Goal: Task Accomplishment & Management: Complete application form

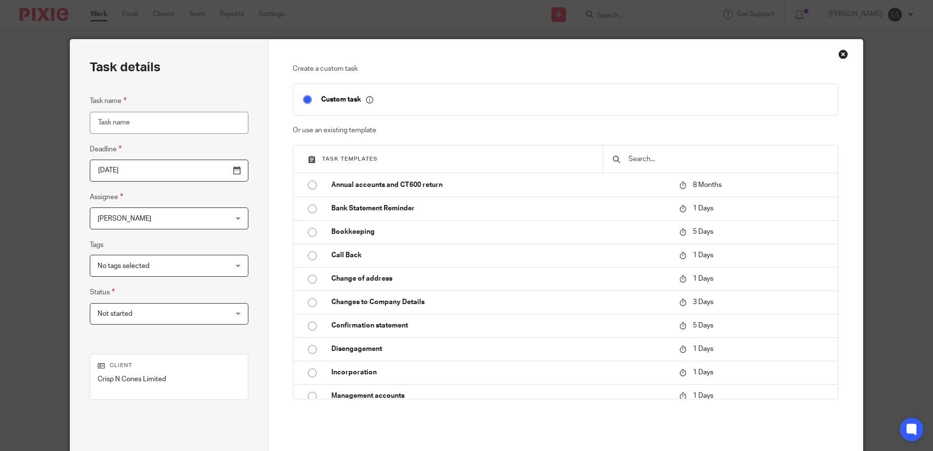
click at [838, 55] on div "Close this dialog window" at bounding box center [843, 54] width 10 height 10
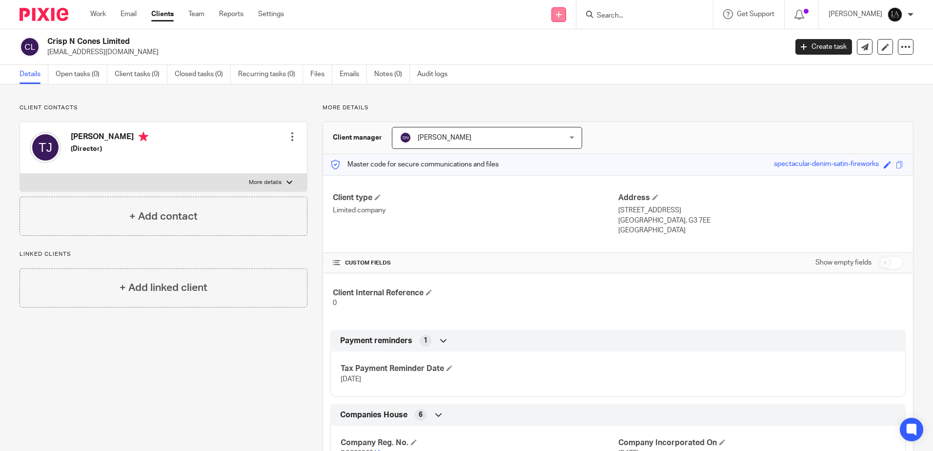
click at [561, 16] on icon at bounding box center [559, 15] width 6 height 6
click at [581, 74] on link "Add client" at bounding box center [572, 74] width 68 height 14
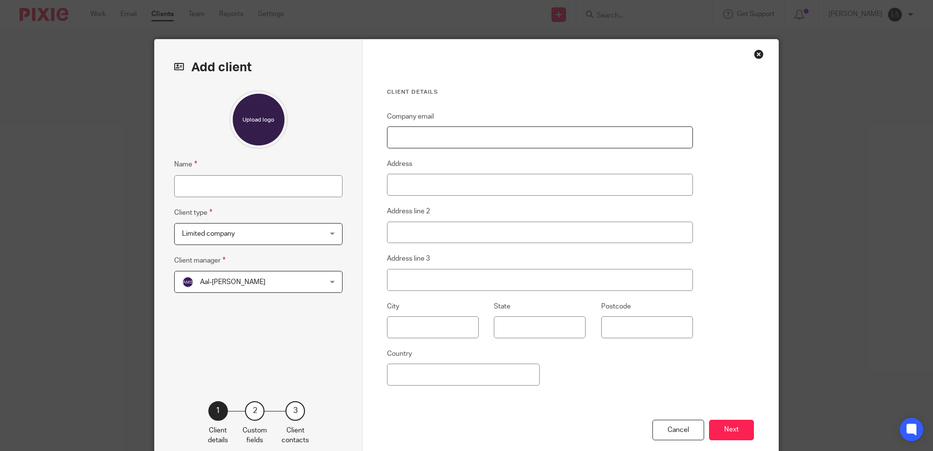
click at [478, 144] on input "Company email" at bounding box center [540, 137] width 306 height 22
click at [325, 284] on div "Aal-E-Mustafa Syed Aal-E-Mustafa Syed" at bounding box center [258, 282] width 168 height 22
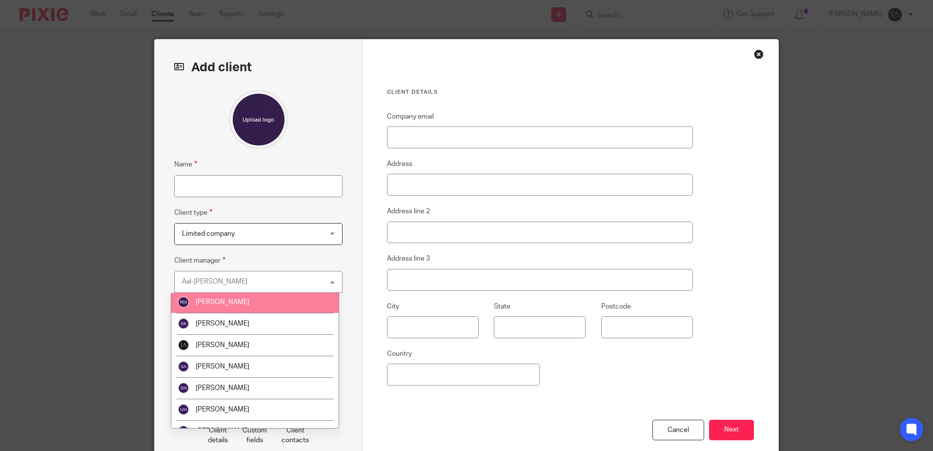
scroll to position [187, 0]
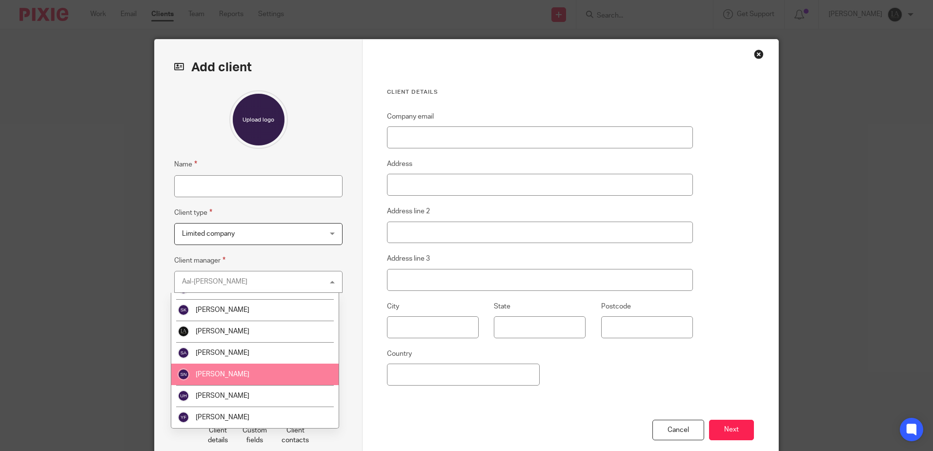
click at [246, 373] on li "[PERSON_NAME]" at bounding box center [254, 373] width 167 height 21
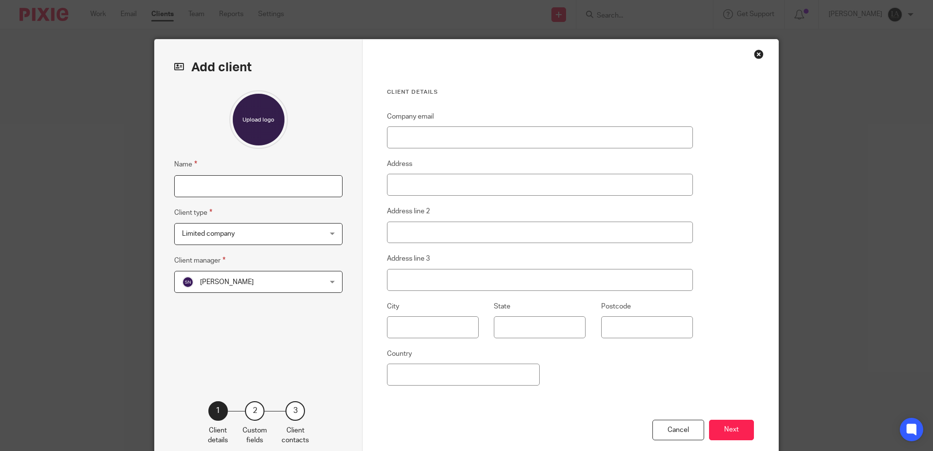
click at [300, 188] on input "Name" at bounding box center [258, 186] width 168 height 22
click at [300, 358] on div "Name Client type Limited company Limited company Limited company CIC Partnershi…" at bounding box center [258, 230] width 168 height 281
click at [271, 186] on input "Name" at bounding box center [258, 186] width 168 height 22
click at [312, 143] on div at bounding box center [258, 119] width 168 height 59
click at [280, 189] on input "Name" at bounding box center [258, 186] width 168 height 22
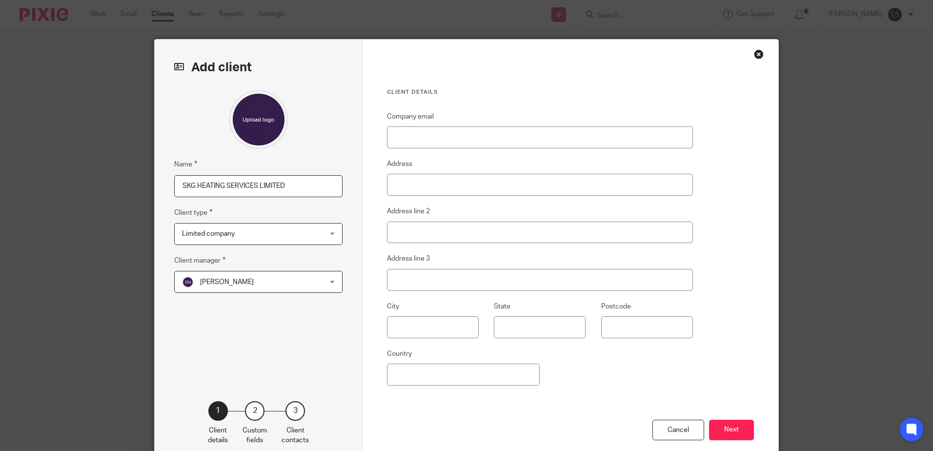
type input "SKG HEATING SERVICES LIMITED"
click at [446, 142] on input "Company email" at bounding box center [540, 137] width 306 height 22
click at [671, 175] on input "Address" at bounding box center [540, 185] width 306 height 22
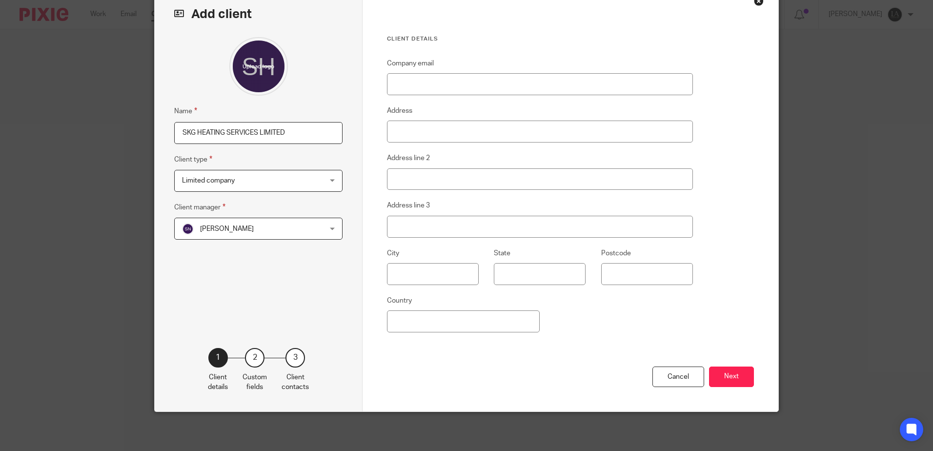
click at [742, 316] on div "Client details Company email Address Address line 2 Address line 3 City State P…" at bounding box center [570, 198] width 416 height 425
click at [506, 82] on input "Company email" at bounding box center [540, 84] width 306 height 22
click at [771, 276] on div "Client details Company email Address Address line 2 Address line 3 City State P…" at bounding box center [570, 198] width 416 height 425
click at [719, 376] on button "Next" at bounding box center [731, 376] width 45 height 21
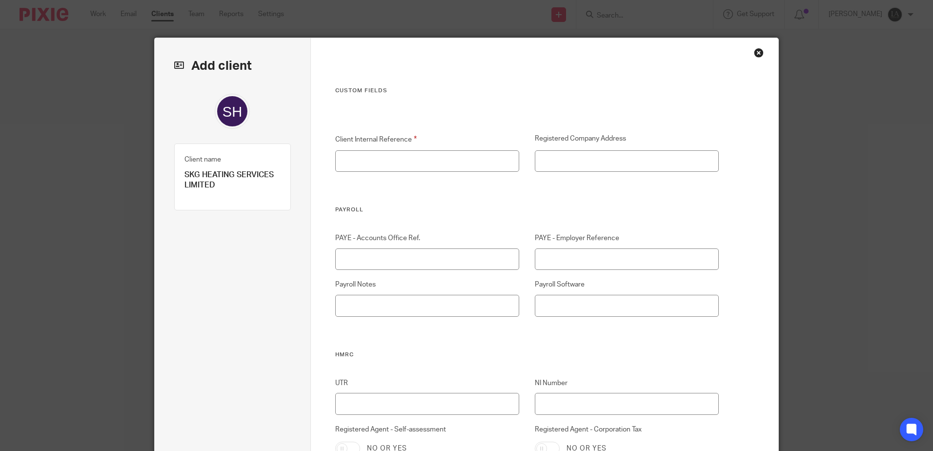
scroll to position [0, 0]
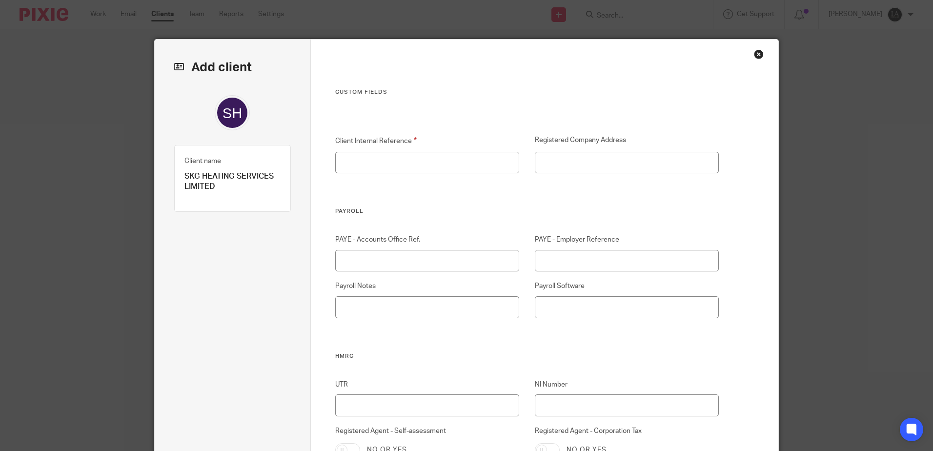
click at [760, 51] on div "Close this dialog window" at bounding box center [759, 54] width 10 height 10
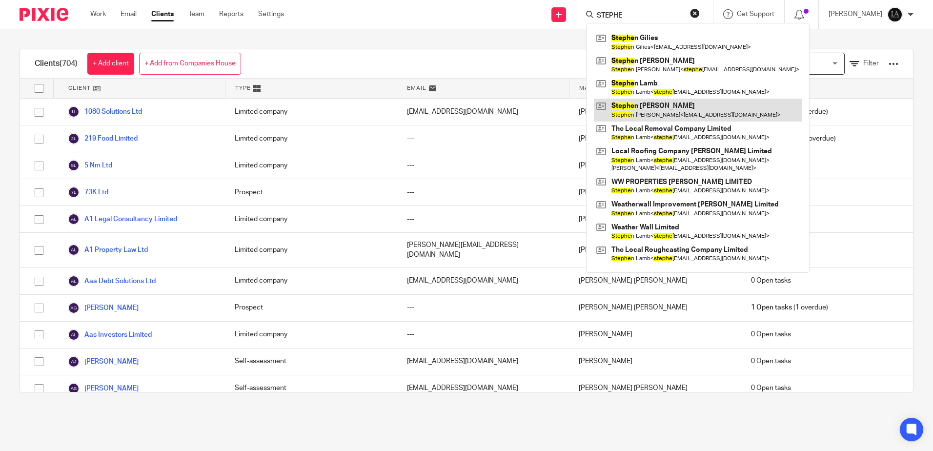
type input "STEPHE"
click at [653, 119] on link at bounding box center [698, 110] width 208 height 22
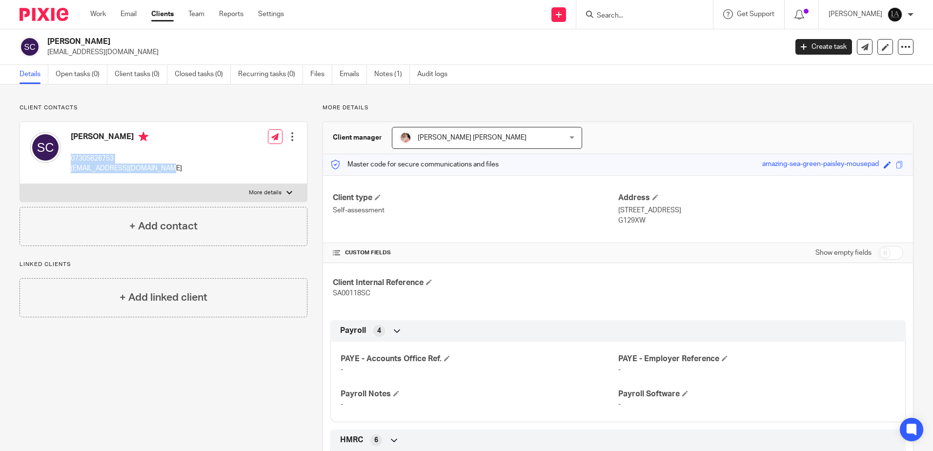
drag, startPoint x: 167, startPoint y: 167, endPoint x: 69, endPoint y: 160, distance: 97.8
click at [69, 160] on div "[PERSON_NAME] 07305826753 [EMAIL_ADDRESS][DOMAIN_NAME] Edit contact Create clie…" at bounding box center [163, 153] width 287 height 62
drag, startPoint x: 69, startPoint y: 160, endPoint x: 127, endPoint y: 164, distance: 57.7
copy div "07305826753 stephcarroll1888@gmail.com"
click at [677, 13] on input "Search" at bounding box center [640, 16] width 88 height 9
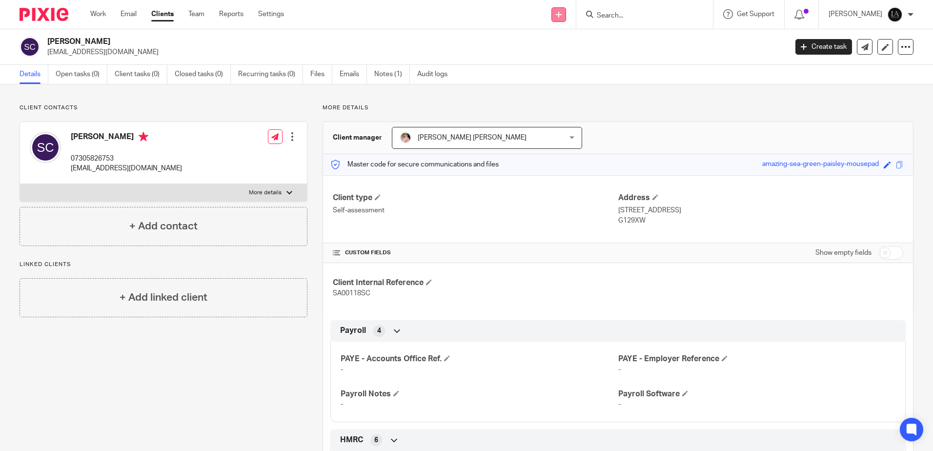
click at [561, 15] on icon at bounding box center [559, 15] width 6 height 6
click at [573, 70] on link "Add client" at bounding box center [572, 74] width 68 height 14
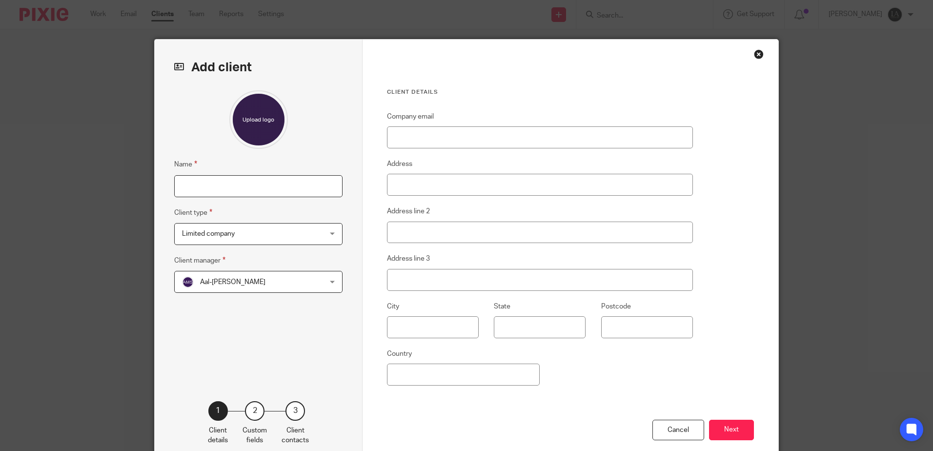
click at [207, 183] on input "Name" at bounding box center [258, 186] width 168 height 22
type input "SKG HEATING SERVICES LIMITED"
type input "United Kingdom"
type input "Teigan Cairns"
click at [733, 428] on button "Next" at bounding box center [731, 430] width 45 height 21
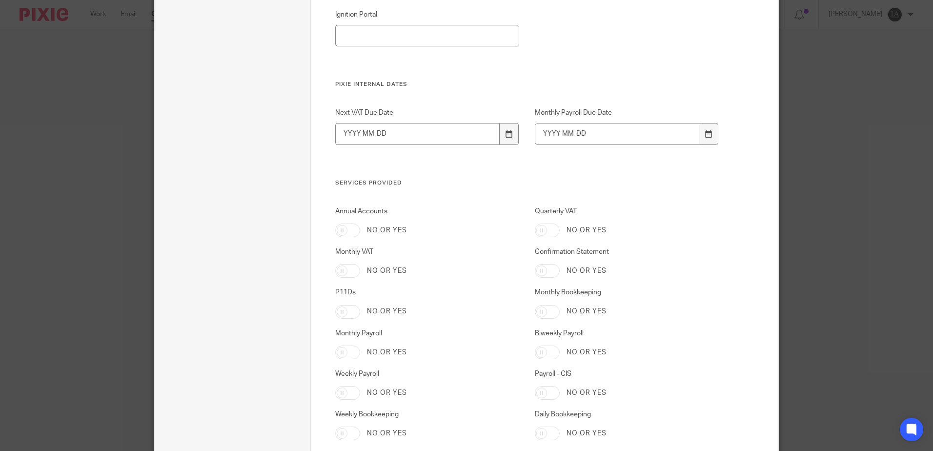
scroll to position [1515, 0]
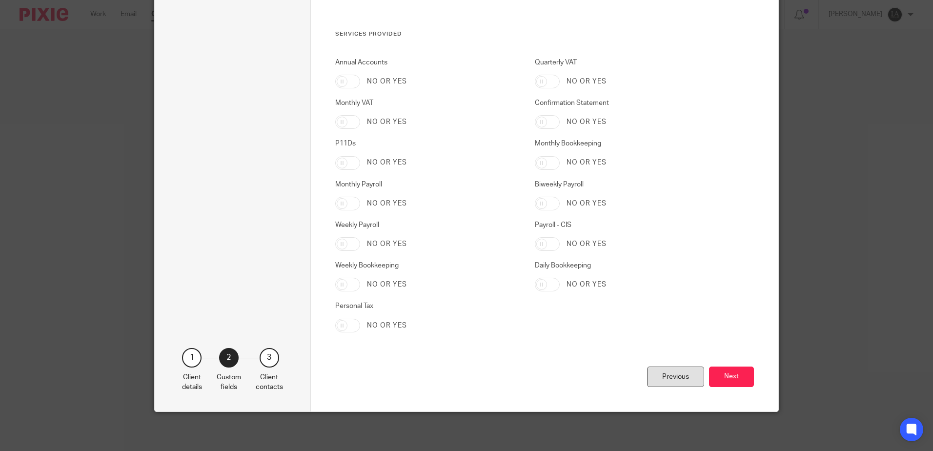
click at [654, 378] on div "Previous" at bounding box center [675, 376] width 57 height 21
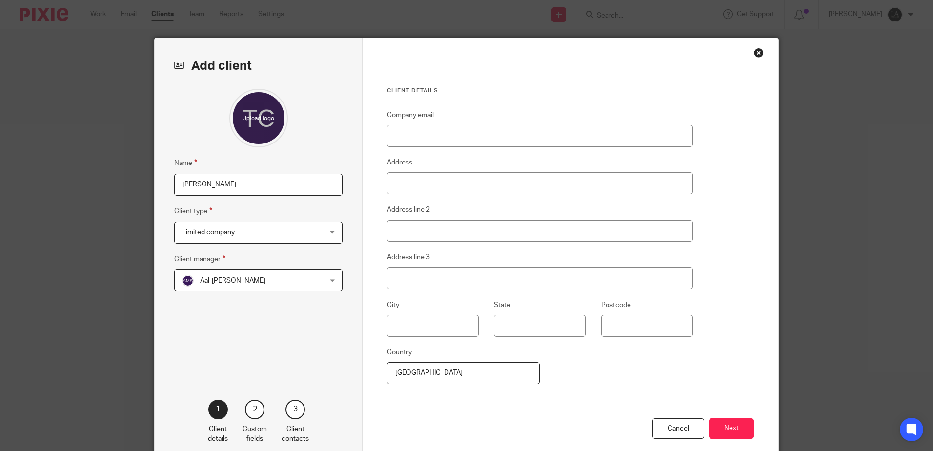
scroll to position [0, 0]
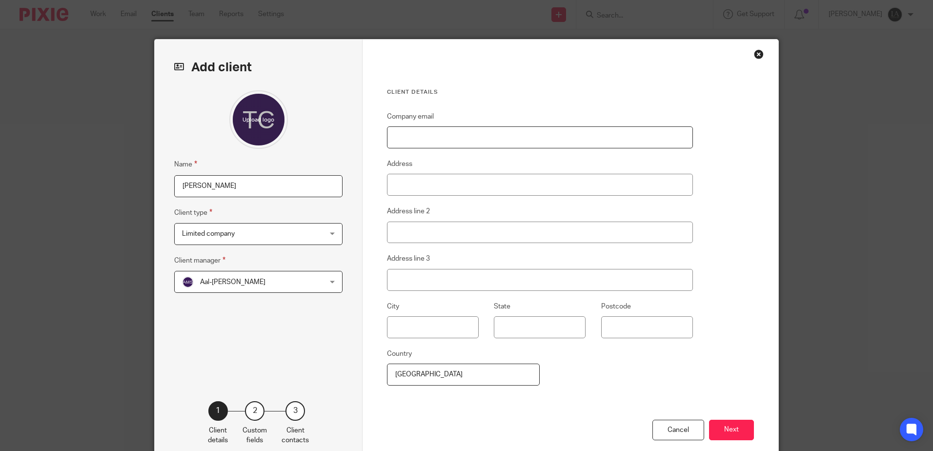
click at [496, 140] on input "Company email" at bounding box center [540, 137] width 306 height 22
paste input "07305826753 stephcarroll1888@gmail.com"
drag, startPoint x: 434, startPoint y: 134, endPoint x: 338, endPoint y: 123, distance: 96.3
click at [338, 123] on div "Add client Name Teigan Cairns Client type Limited company Limited company Limit…" at bounding box center [466, 252] width 623 height 425
click at [392, 133] on input "[EMAIL_ADDRESS][DOMAIN_NAME]" at bounding box center [540, 137] width 306 height 22
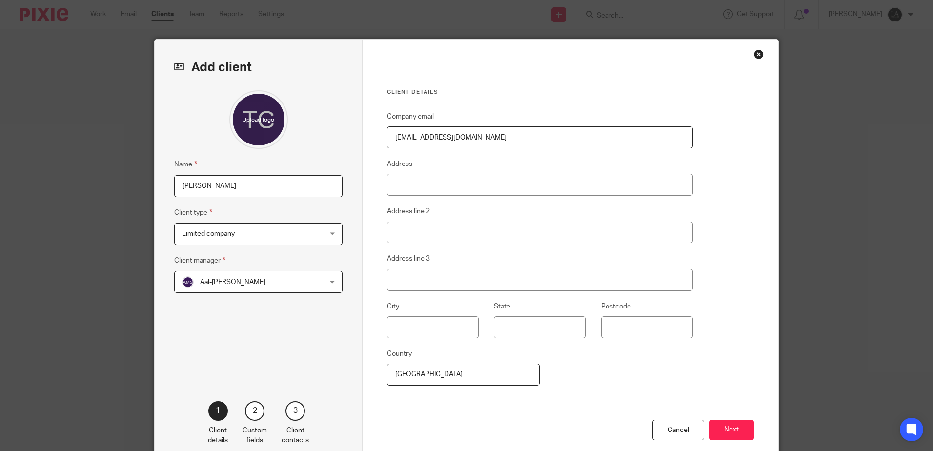
click at [396, 136] on input "[EMAIL_ADDRESS][DOMAIN_NAME]" at bounding box center [540, 137] width 306 height 22
type input "[EMAIL_ADDRESS][DOMAIN_NAME]"
click at [453, 186] on input "Address" at bounding box center [540, 185] width 306 height 22
paste input "11H Huenden Gardens, Hyndland G129XW"
drag, startPoint x: 549, startPoint y: 188, endPoint x: 499, endPoint y: 196, distance: 51.3
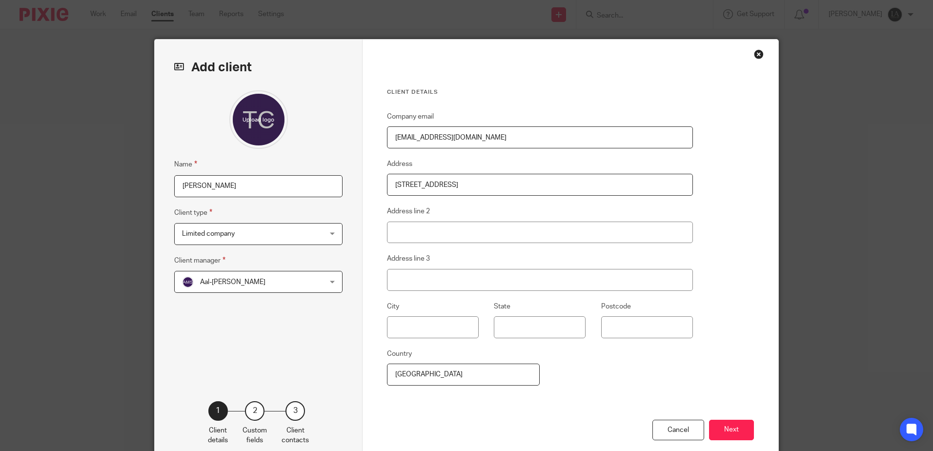
click at [499, 196] on input "11H Huenden Gardens, Hyndland G129XW" at bounding box center [540, 185] width 306 height 22
type input "11H Huenden Gardens, Hyndland G129XW"
click at [590, 232] on input "Address line 2" at bounding box center [540, 232] width 306 height 22
click at [624, 271] on input "Address line 3" at bounding box center [540, 280] width 306 height 22
click at [341, 306] on div "Add client Name Teigan Cairns Client type Limited company Limited company Limit…" at bounding box center [259, 252] width 208 height 425
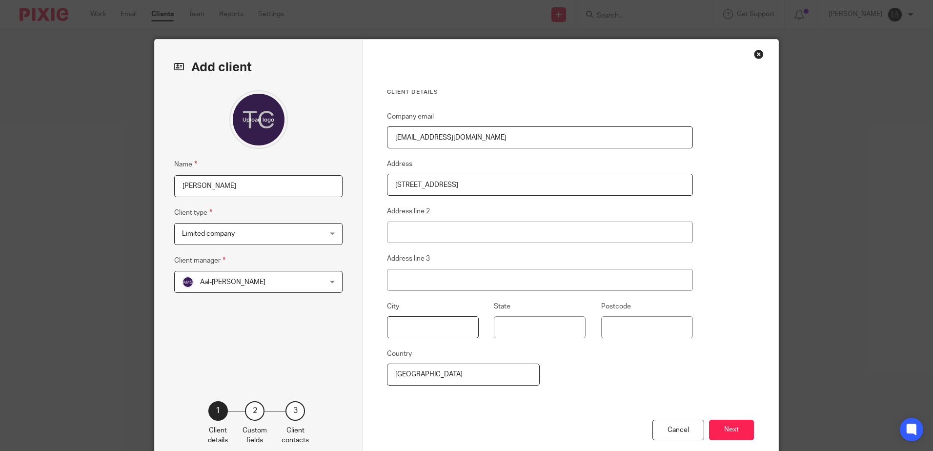
click at [428, 328] on input "text" at bounding box center [433, 327] width 92 height 22
click at [544, 337] on input "State" at bounding box center [540, 327] width 92 height 22
click at [639, 338] on div "City State Postcode" at bounding box center [532, 324] width 321 height 47
drag, startPoint x: 527, startPoint y: 187, endPoint x: 496, endPoint y: 179, distance: 32.9
click at [496, 179] on input "11H Huenden Gardens, Hyndland G129XW" at bounding box center [540, 185] width 306 height 22
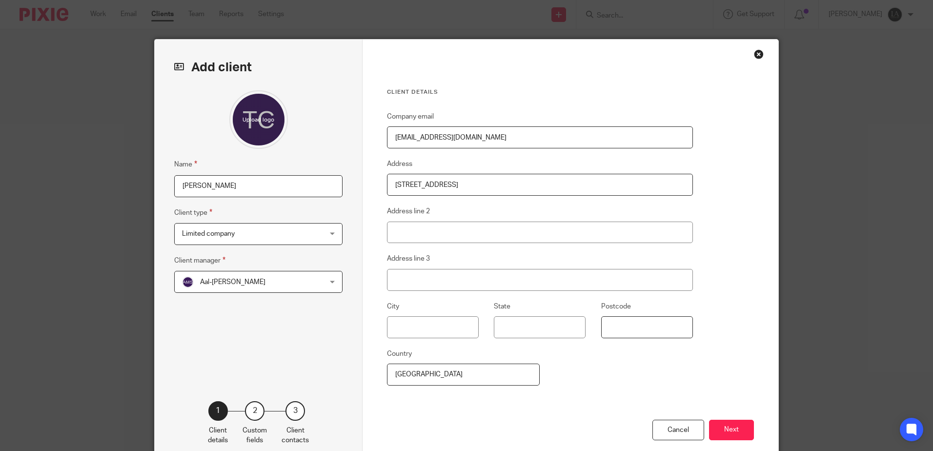
click at [625, 336] on input "Postcode" at bounding box center [647, 327] width 92 height 22
paste input "G129XW"
type input "G129XW"
drag, startPoint x: 578, startPoint y: 190, endPoint x: 494, endPoint y: 186, distance: 84.0
click at [494, 186] on input "11H Huenden Gardens, Hyndland G129XW" at bounding box center [540, 185] width 306 height 22
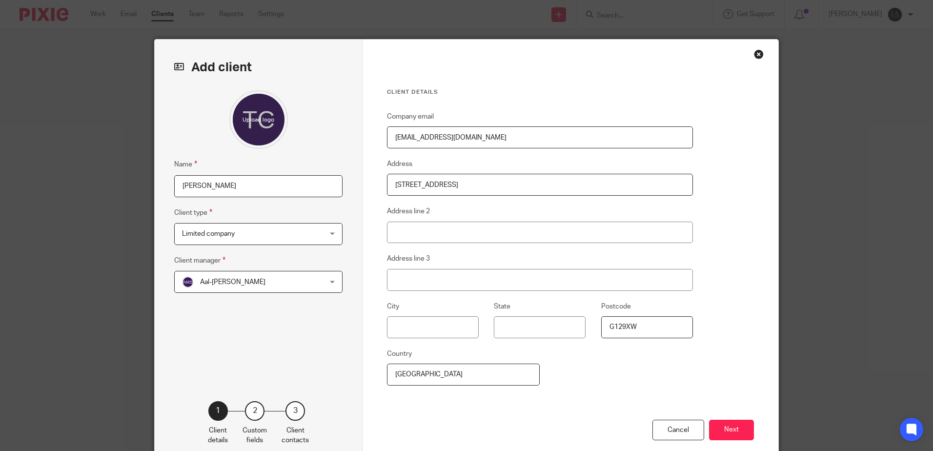
type input "11H Huenden Gardens, Hyndland"
click at [301, 286] on span "Aal-[PERSON_NAME]" at bounding box center [246, 281] width 128 height 20
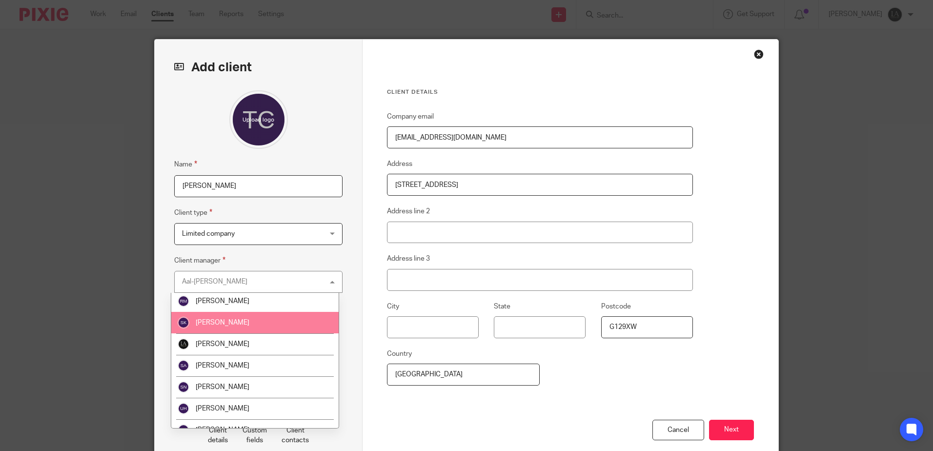
scroll to position [187, 0]
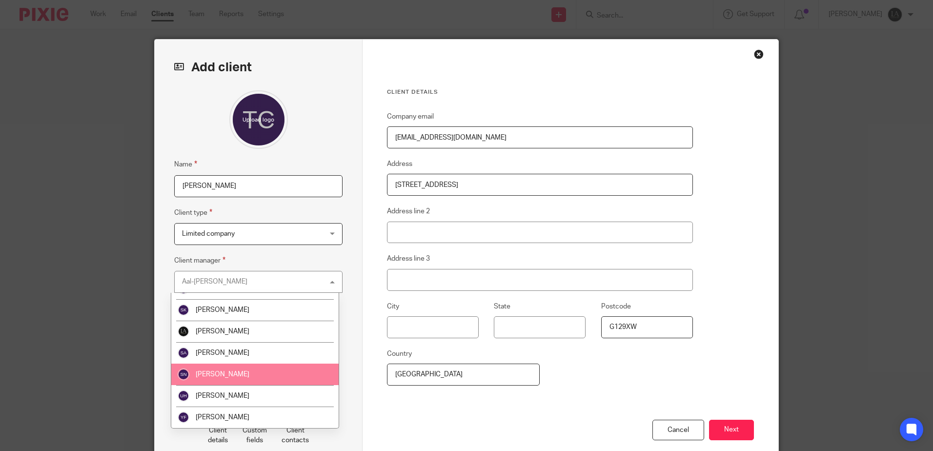
click at [236, 373] on span "[PERSON_NAME]" at bounding box center [223, 374] width 54 height 7
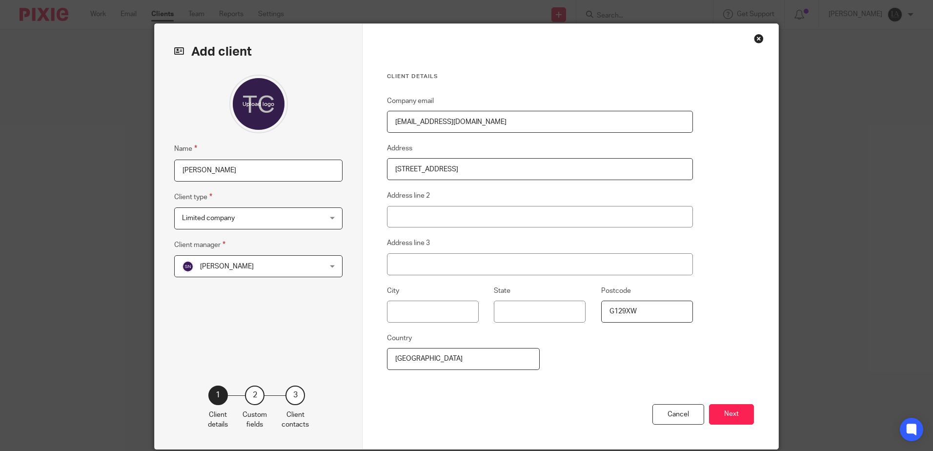
scroll to position [0, 0]
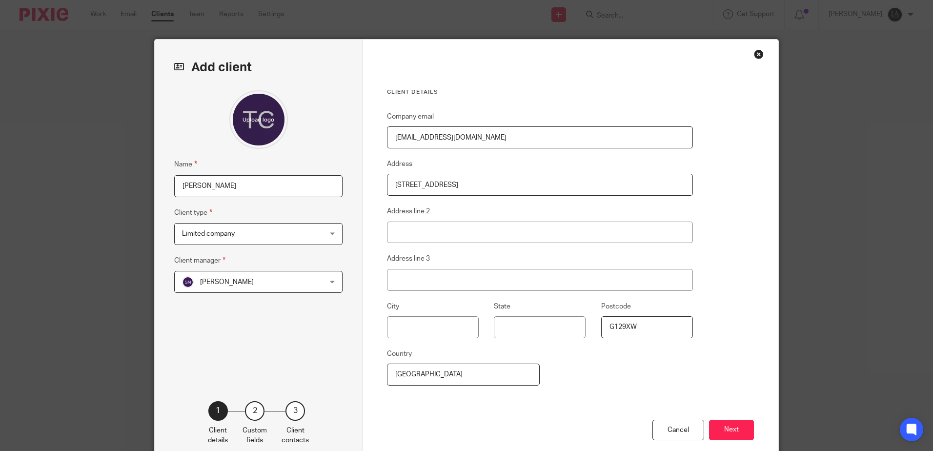
drag, startPoint x: 294, startPoint y: 191, endPoint x: 111, endPoint y: 188, distance: 183.0
click at [111, 188] on div "Add client Name Teigan Cairns Client type Limited company Limited company Limit…" at bounding box center [466, 225] width 933 height 451
type input "SKG HEATING SERVICES LIMITED"
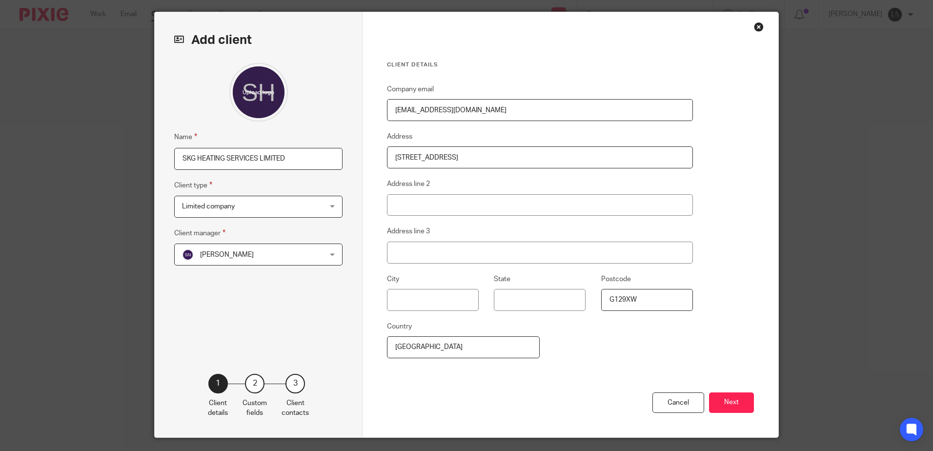
scroll to position [49, 0]
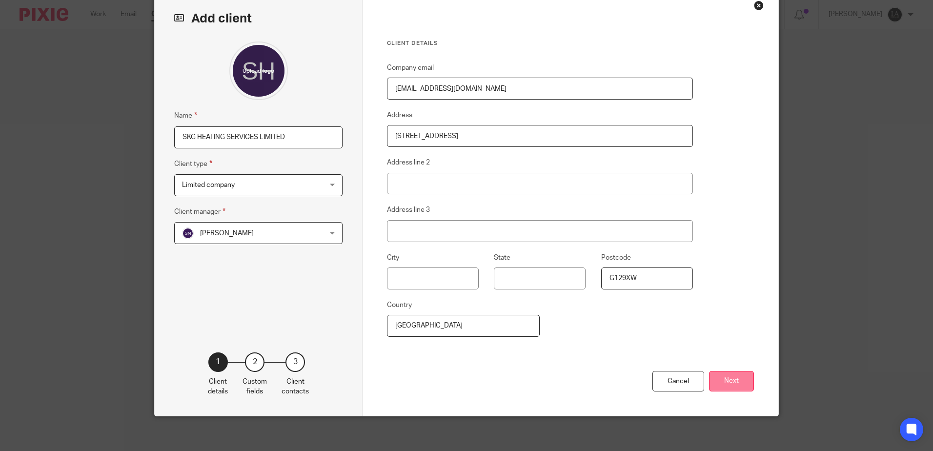
click at [735, 388] on button "Next" at bounding box center [731, 381] width 45 height 21
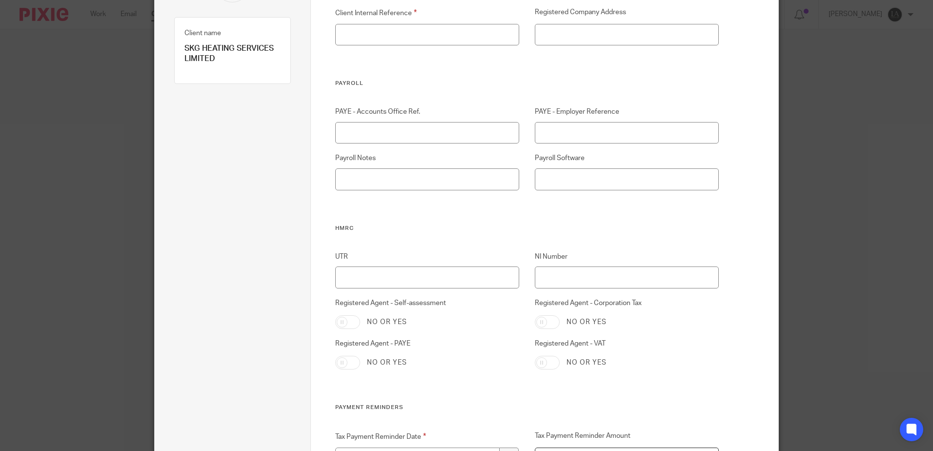
scroll to position [146, 0]
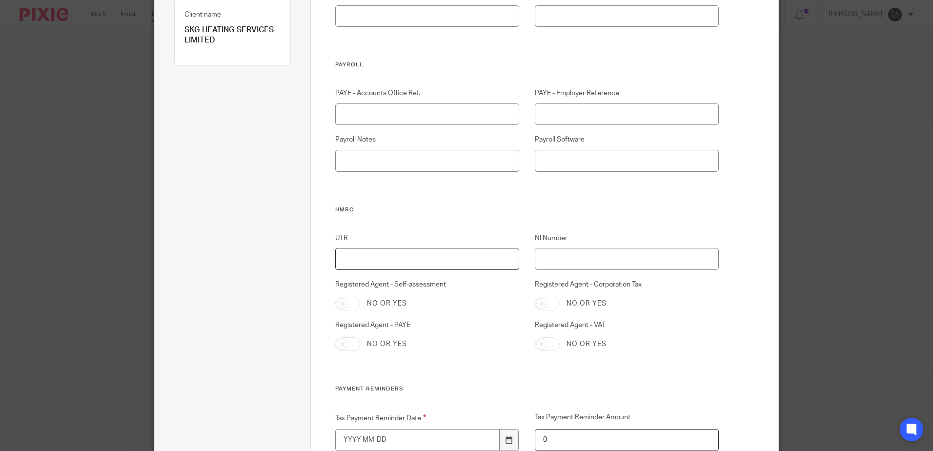
click at [383, 260] on input "UTR" at bounding box center [427, 259] width 184 height 22
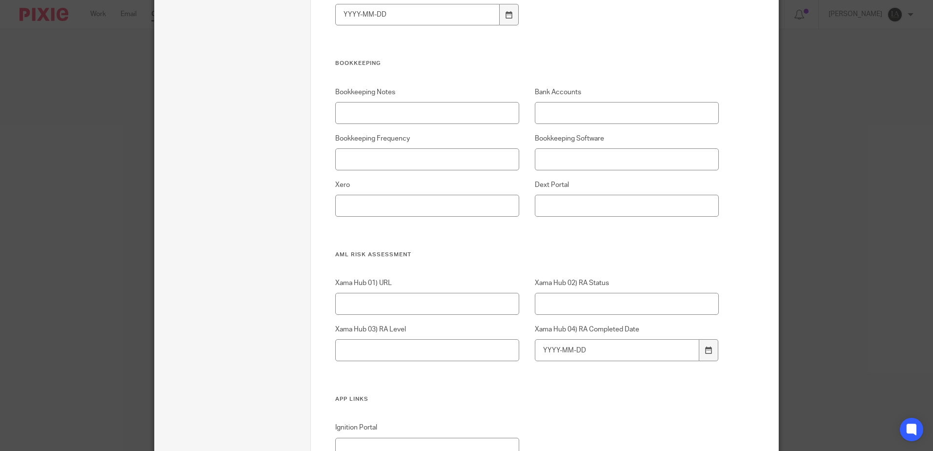
scroll to position [929, 0]
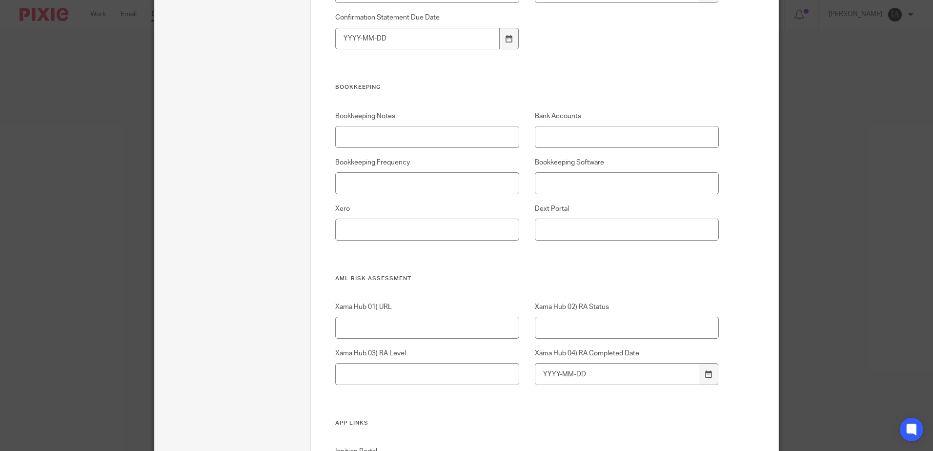
type input "4077813489"
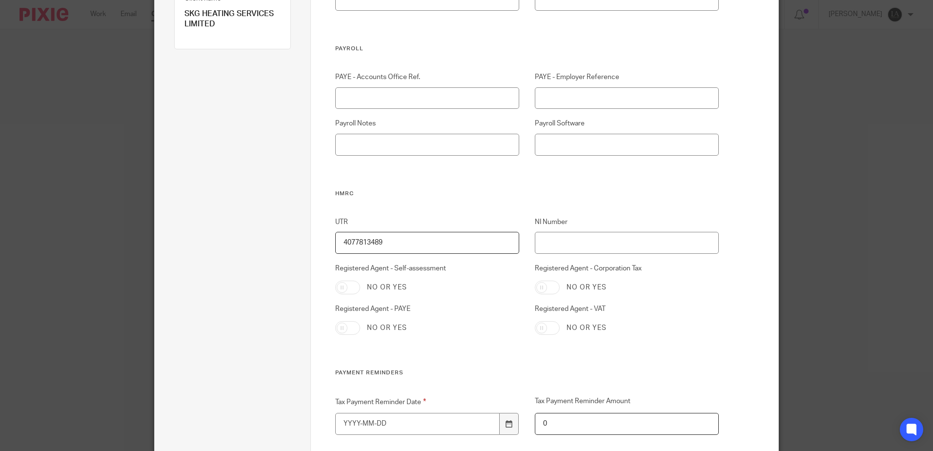
scroll to position [195, 0]
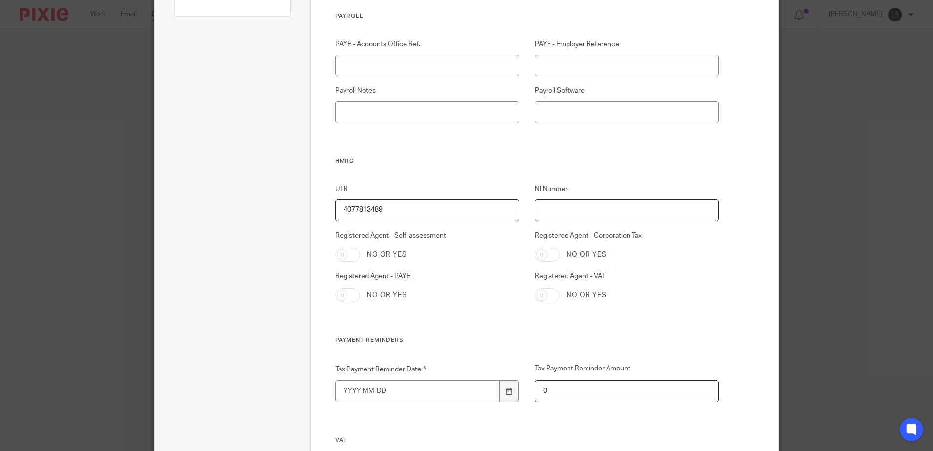
paste input "J L 1 9 1 1 7 3 B"
type input "J L 1 9 1 1 7 3 B"
click at [548, 252] on input "Registered Agent - Corporation Tax" at bounding box center [547, 255] width 25 height 14
checkbox input "false"
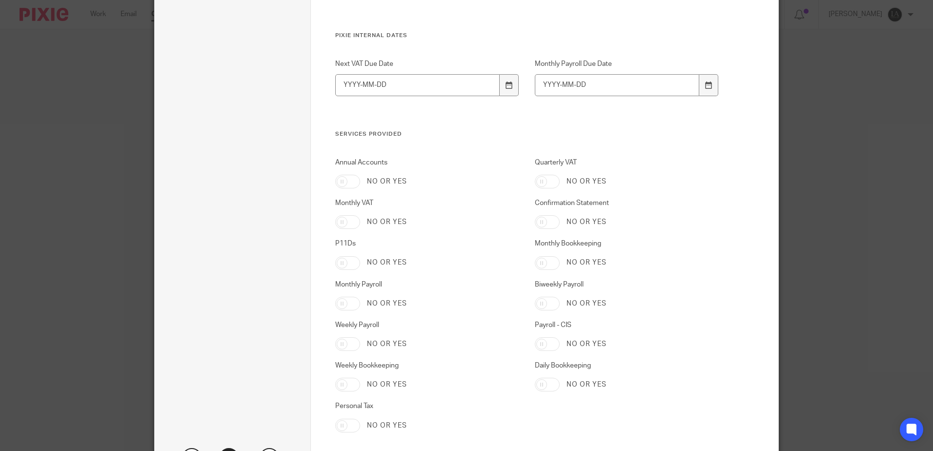
scroll to position [1515, 0]
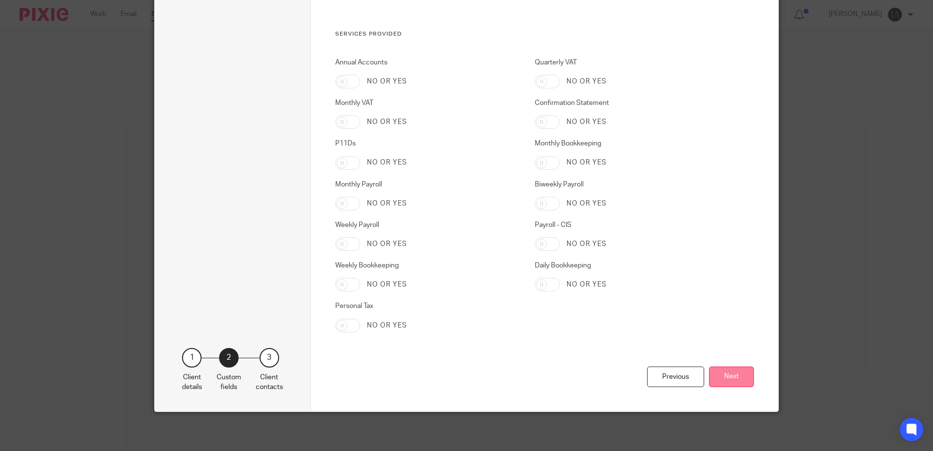
click at [709, 373] on button "Next" at bounding box center [731, 376] width 45 height 21
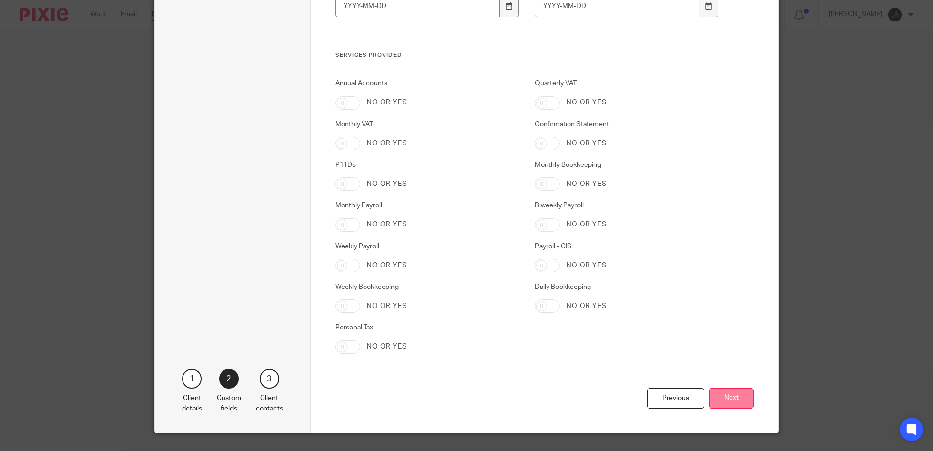
click at [736, 390] on button "Next" at bounding box center [731, 398] width 45 height 21
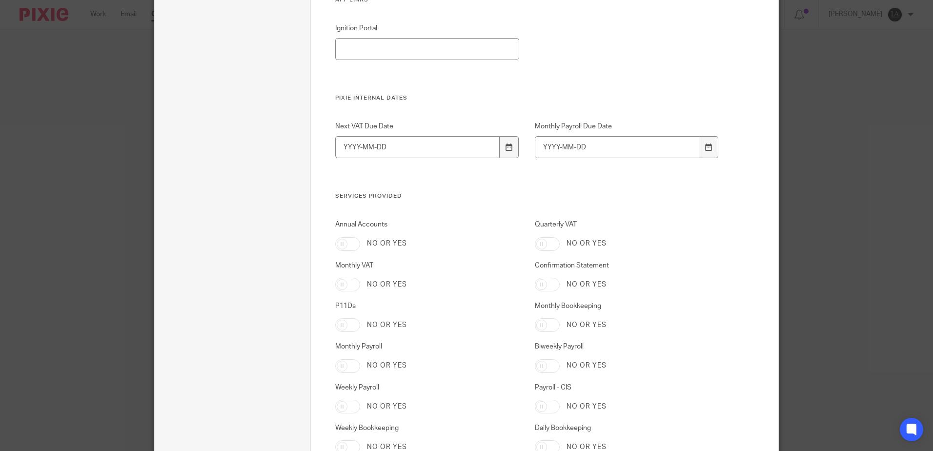
scroll to position [1536, 0]
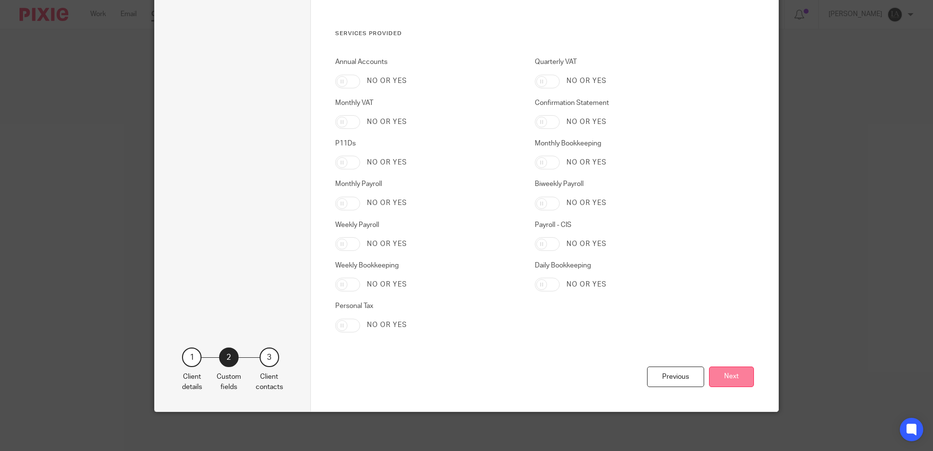
click at [731, 377] on button "Next" at bounding box center [731, 376] width 45 height 21
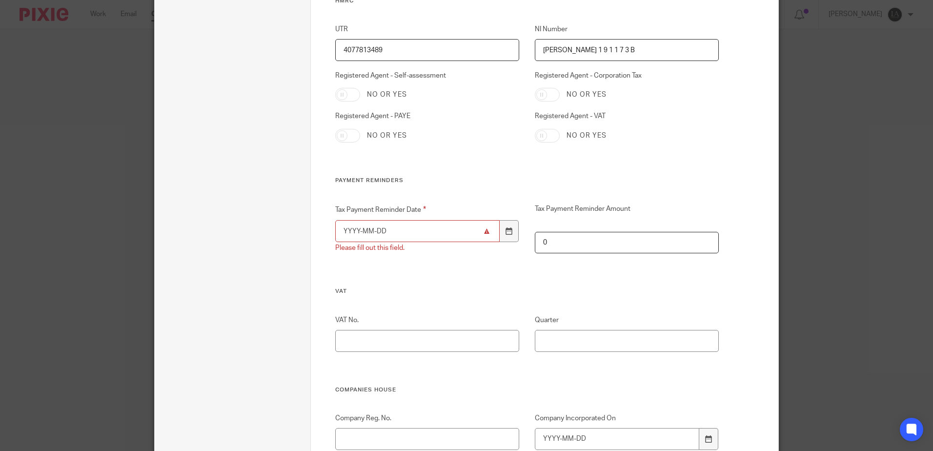
scroll to position [365, 0]
click at [388, 233] on input "Tax Payment Reminder Date" at bounding box center [417, 231] width 165 height 22
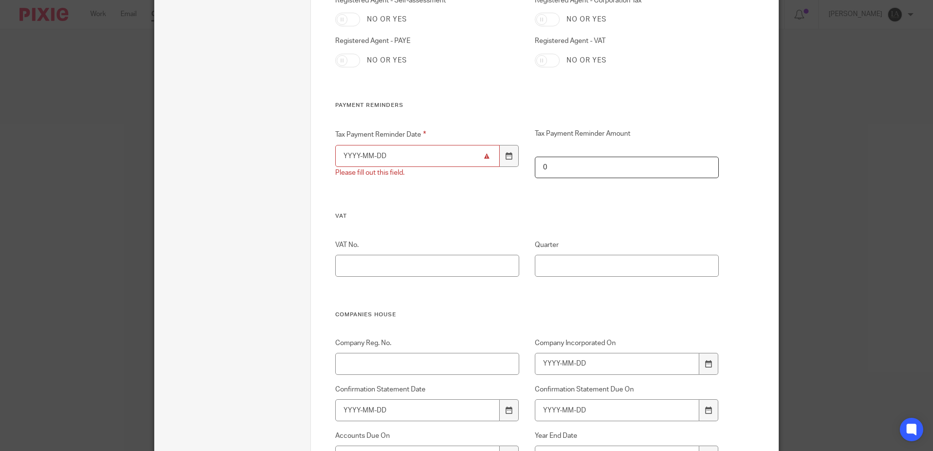
scroll to position [585, 0]
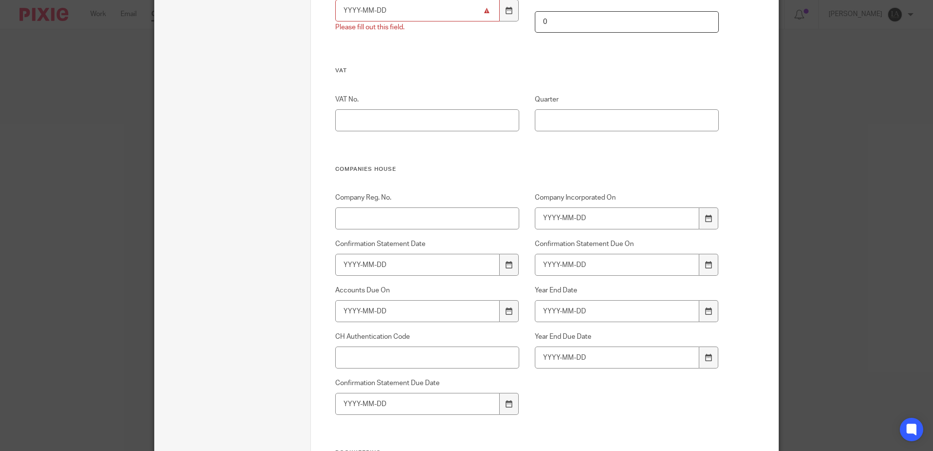
click at [570, 205] on div "Company Incorporated On" at bounding box center [619, 211] width 200 height 37
click at [562, 223] on input "Company Incorporated On" at bounding box center [617, 218] width 165 height 22
type input "2025-08-15"
click at [644, 264] on input "Confirmation Statement Due On" at bounding box center [617, 265] width 165 height 22
type input "2026-08-28"
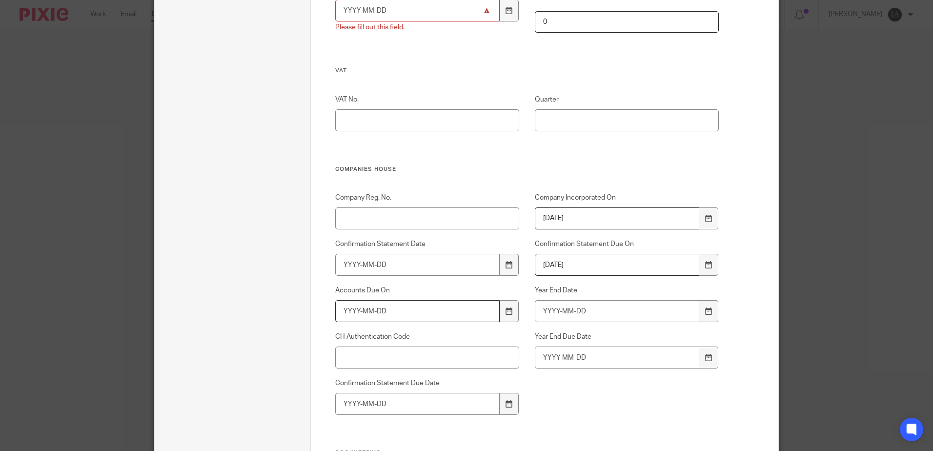
click at [361, 314] on input "Accounts Due On" at bounding box center [417, 311] width 165 height 22
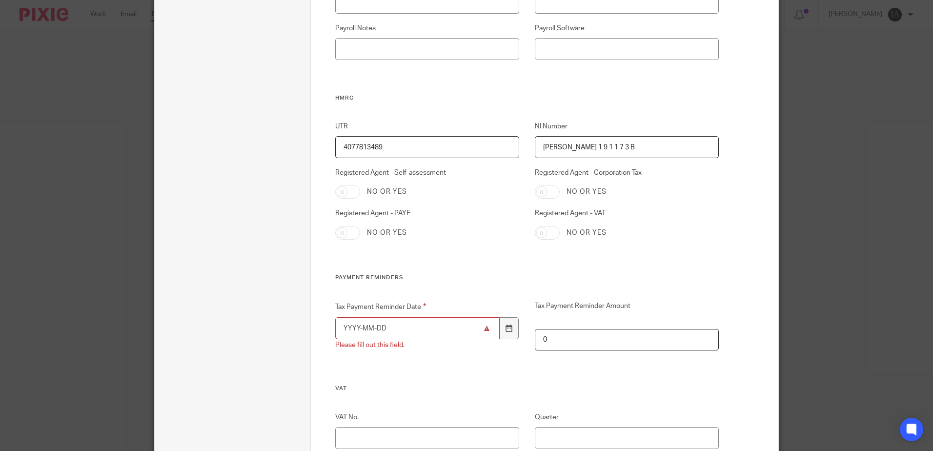
scroll to position [244, 0]
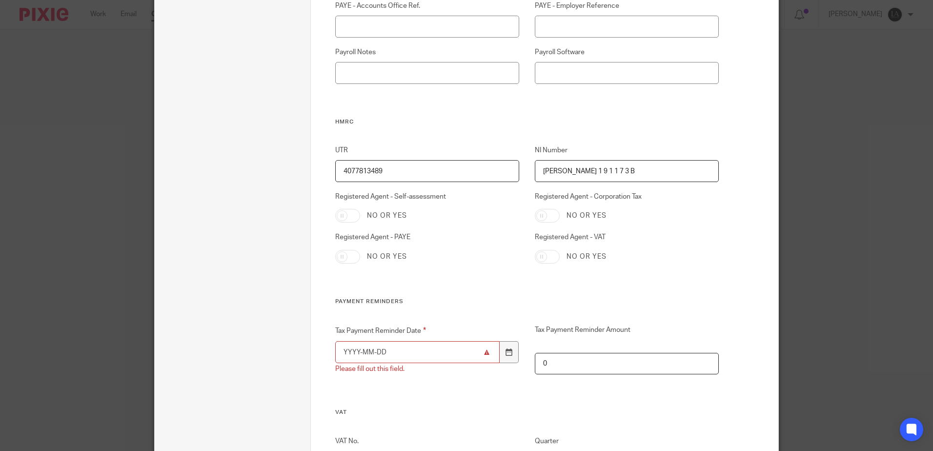
type input "2027-05-15"
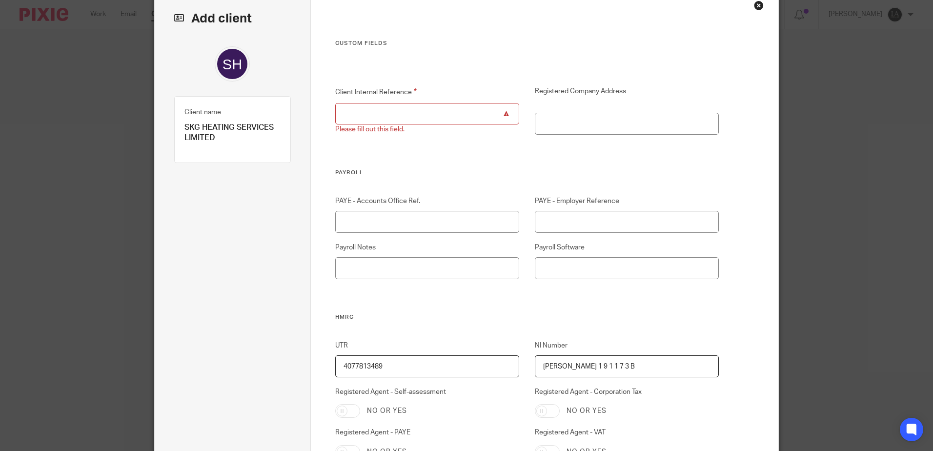
click at [376, 122] on input "Client Internal Reference" at bounding box center [427, 114] width 184 height 22
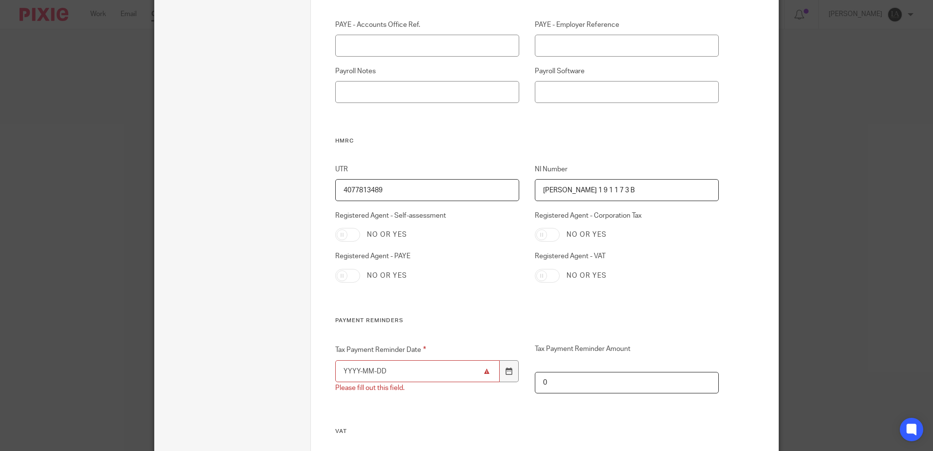
scroll to position [293, 0]
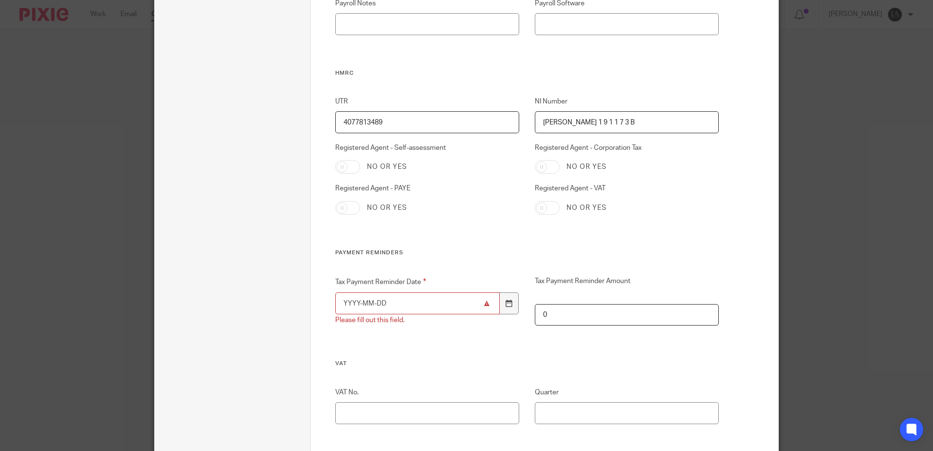
click at [423, 301] on input "Tax Payment Reminder Date" at bounding box center [417, 303] width 165 height 22
click at [393, 305] on input "Tax Payment Reminder Date" at bounding box center [417, 303] width 165 height 22
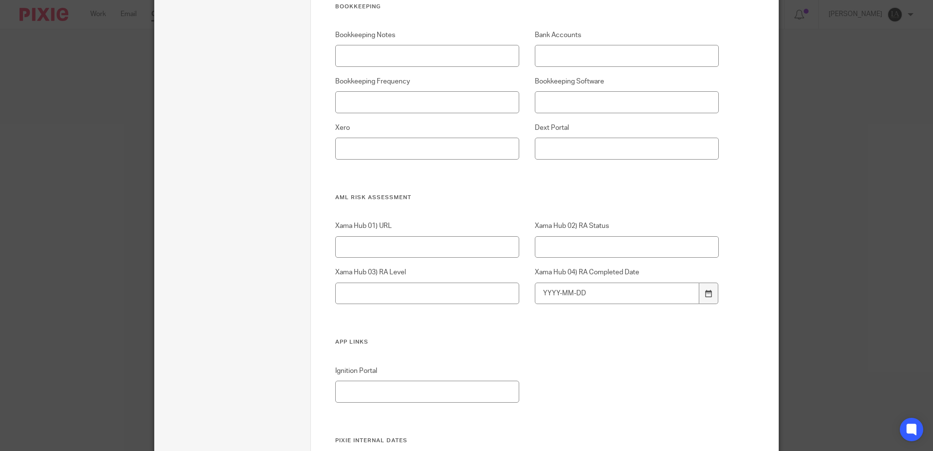
scroll to position [1024, 0]
type input "1900-01-01"
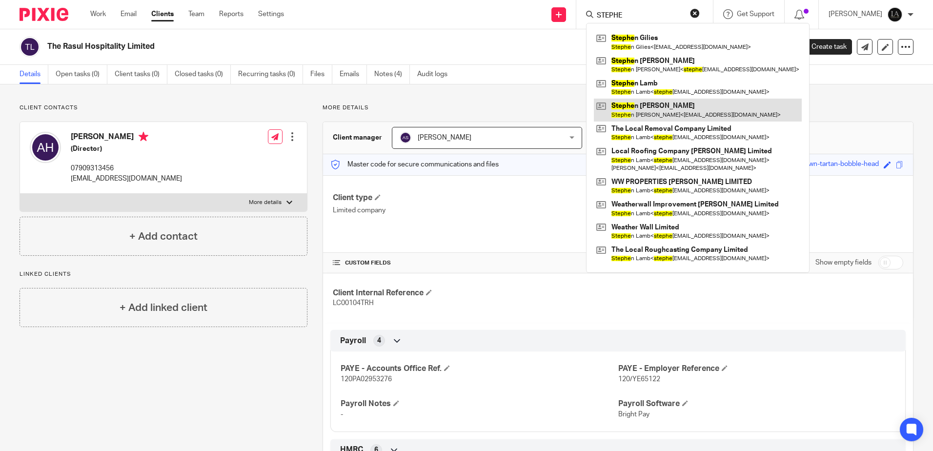
type input "STEPHE"
click at [718, 112] on link at bounding box center [698, 110] width 208 height 22
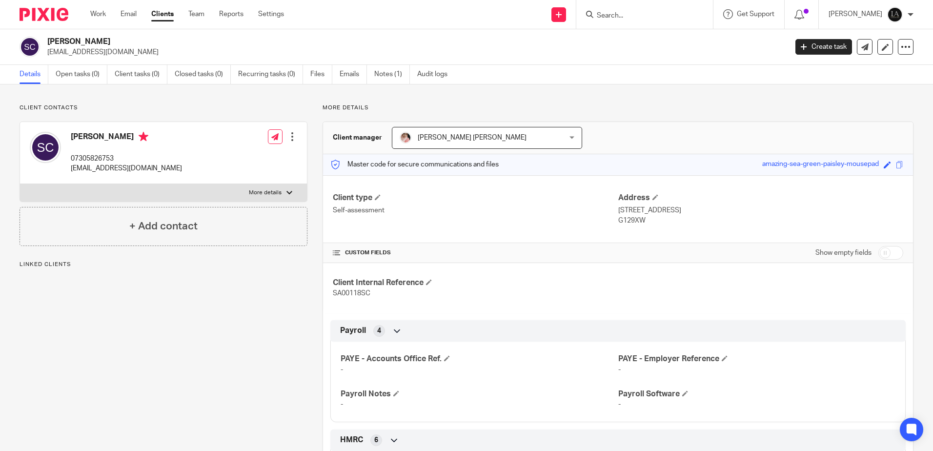
click at [286, 195] on div at bounding box center [289, 193] width 6 height 6
click at [20, 184] on input "More details" at bounding box center [20, 183] width 0 height 0
checkbox input "true"
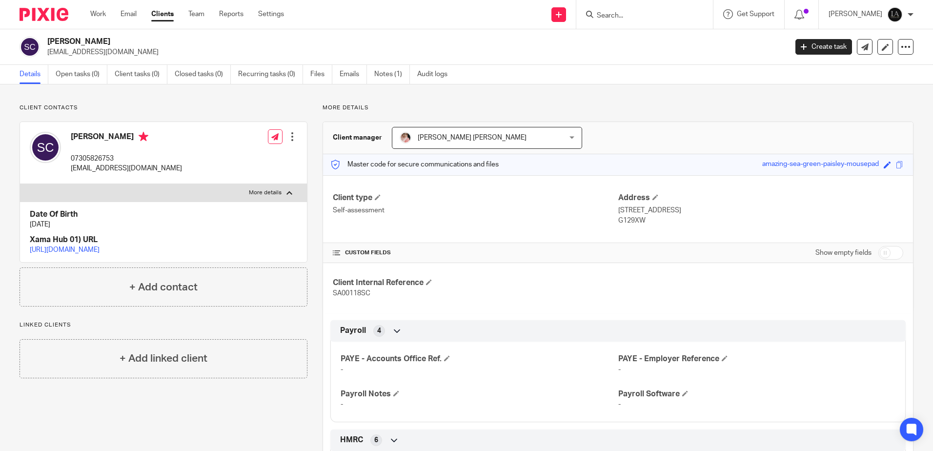
drag, startPoint x: 645, startPoint y: 220, endPoint x: 606, endPoint y: 254, distance: 50.8
drag, startPoint x: 613, startPoint y: 209, endPoint x: 667, endPoint y: 234, distance: 59.8
click at [667, 234] on div "Client type Self-assessment Address [STREET_ADDRESS] G129XW" at bounding box center [618, 209] width 590 height 68
drag, startPoint x: 667, startPoint y: 234, endPoint x: 628, endPoint y: 212, distance: 45.2
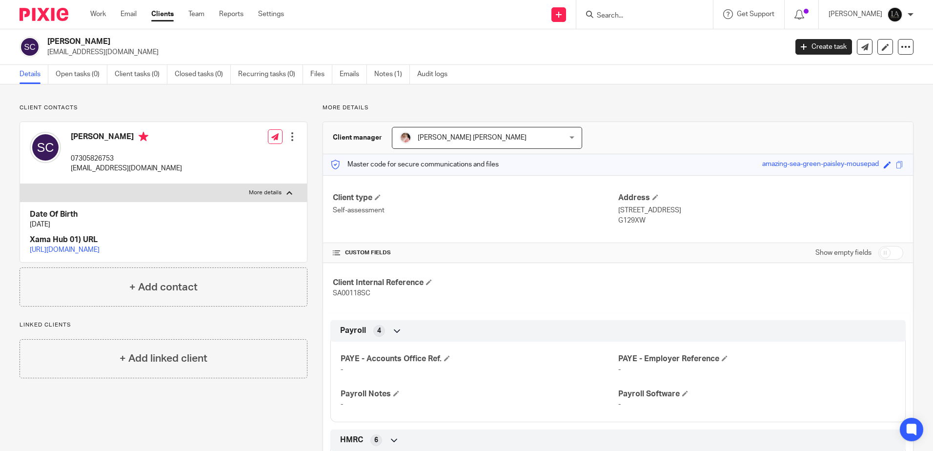
copy div "11H Huenden Gardens, Hyndland G129XW"
drag, startPoint x: 372, startPoint y: 293, endPoint x: 319, endPoint y: 310, distance: 55.4
copy span "SA00118SC"
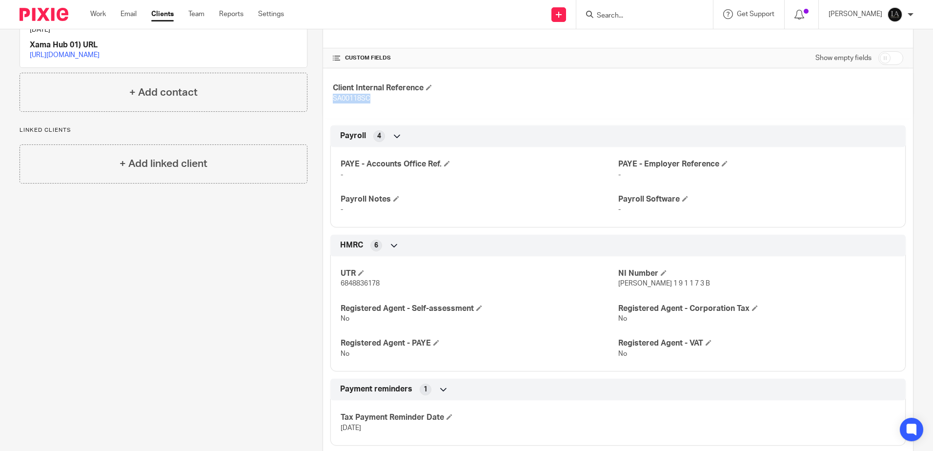
scroll to position [195, 0]
click at [533, 305] on h4 "Registered Agent - Self-assessment" at bounding box center [479, 308] width 277 height 10
drag, startPoint x: 679, startPoint y: 281, endPoint x: 613, endPoint y: 293, distance: 66.5
click at [613, 293] on div "UTR 6848836178 NI Number J L 1 9 1 1 7 3 B Registered Agent - Self-assessment N…" at bounding box center [617, 309] width 575 height 122
copy span "J L 1 9 1 1 7 3 B"
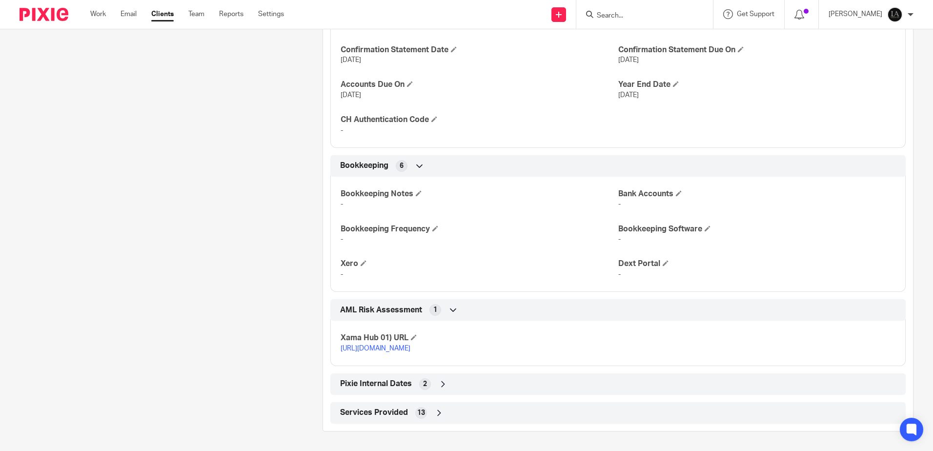
scroll to position [511, 0]
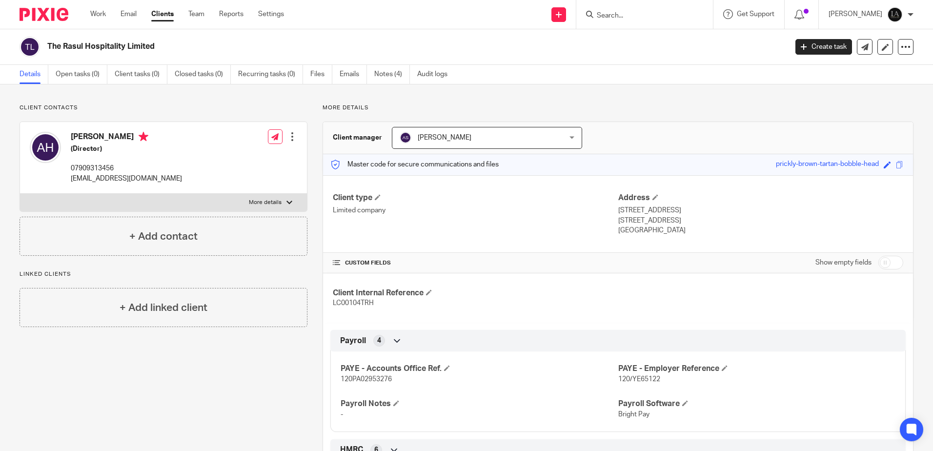
click at [639, 12] on input "Search" at bounding box center [640, 16] width 88 height 9
click at [566, 20] on link at bounding box center [558, 14] width 15 height 15
click at [568, 74] on link "Add client" at bounding box center [572, 74] width 68 height 14
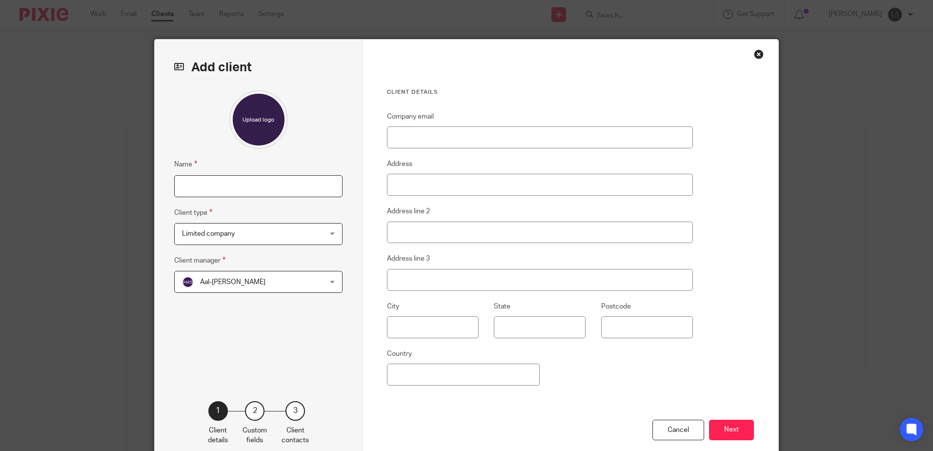
click at [210, 192] on input "Name" at bounding box center [258, 186] width 168 height 22
type input "AOI INVESTMENTS LTD"
